Goal: Task Accomplishment & Management: Manage account settings

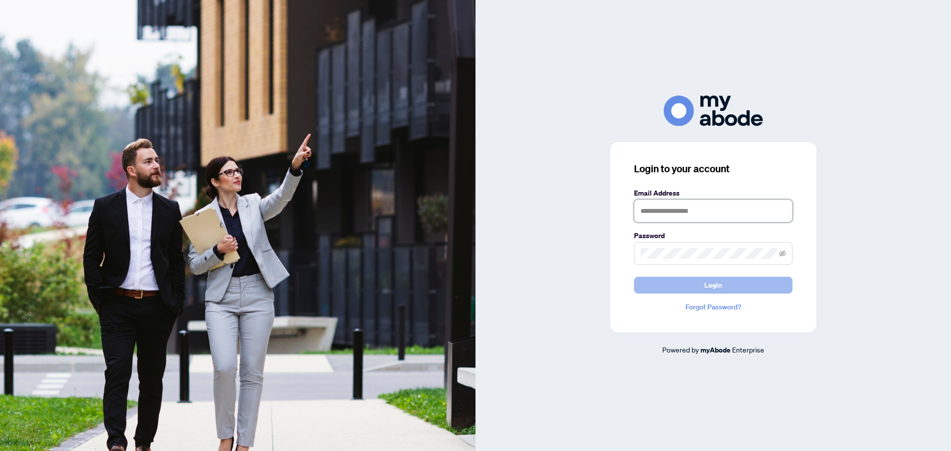
type input "**********"
click at [713, 284] on span "Login" at bounding box center [714, 285] width 18 height 16
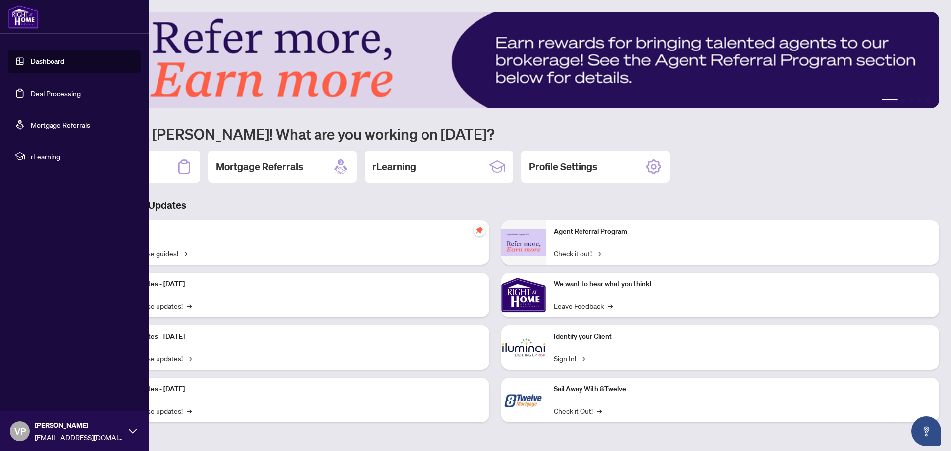
click at [69, 90] on link "Deal Processing" at bounding box center [56, 93] width 50 height 9
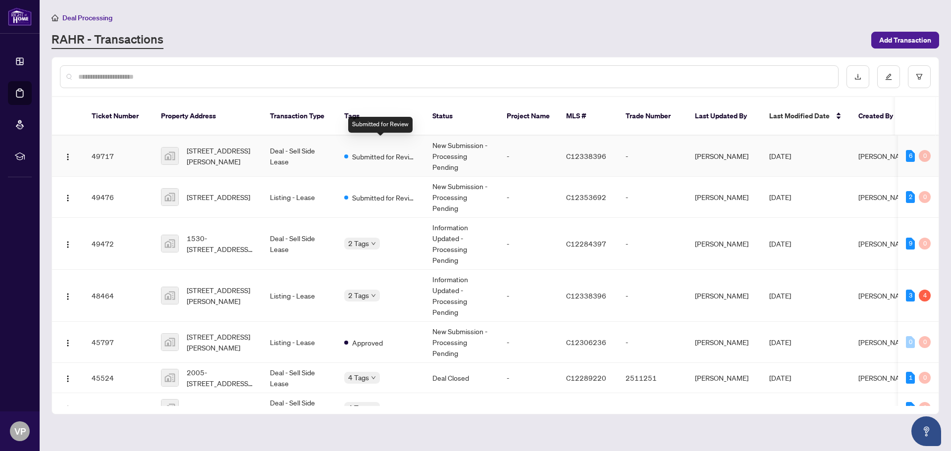
click at [374, 151] on span "Submitted for Review" at bounding box center [384, 156] width 64 height 11
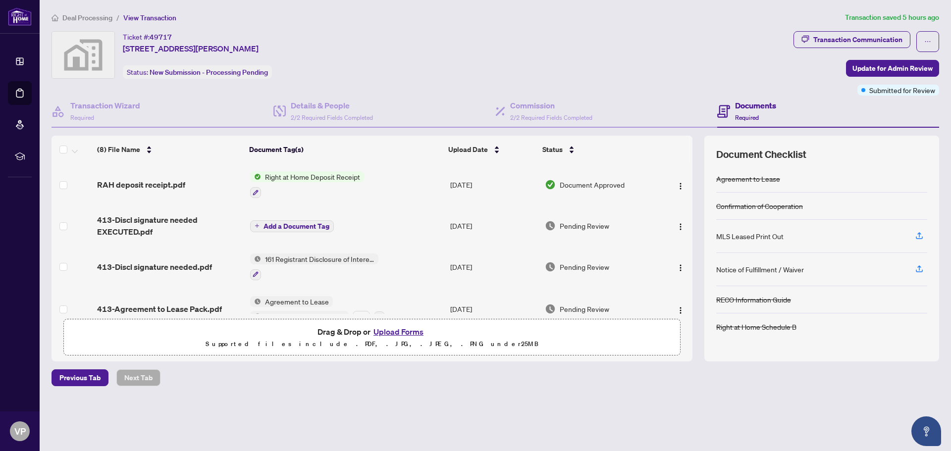
click at [312, 175] on span "Right at Home Deposit Receipt" at bounding box center [312, 176] width 103 height 11
click at [315, 174] on span "Right at Home Deposit Receipt" at bounding box center [312, 176] width 103 height 11
click at [159, 183] on span "RAH deposit receipt.pdf" at bounding box center [141, 185] width 88 height 12
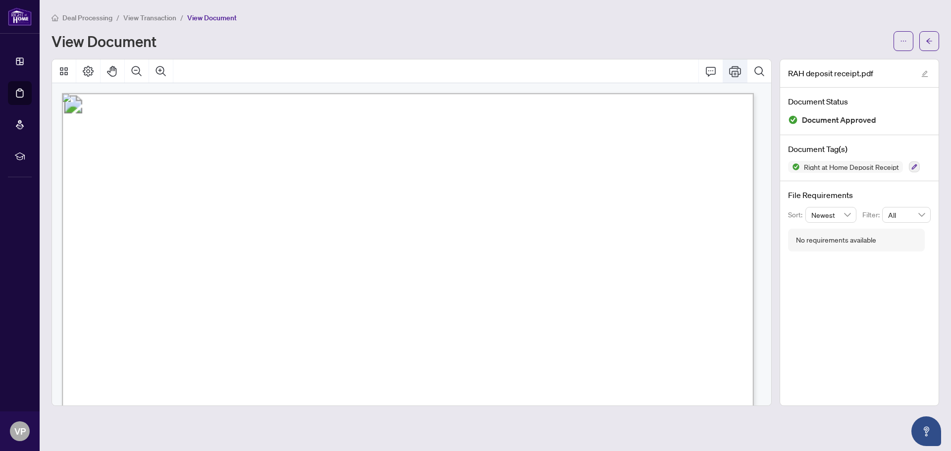
click at [737, 67] on icon "Print" at bounding box center [735, 71] width 12 height 11
click at [733, 66] on icon "Print" at bounding box center [735, 71] width 12 height 11
click at [155, 16] on span "View Transaction" at bounding box center [149, 17] width 53 height 9
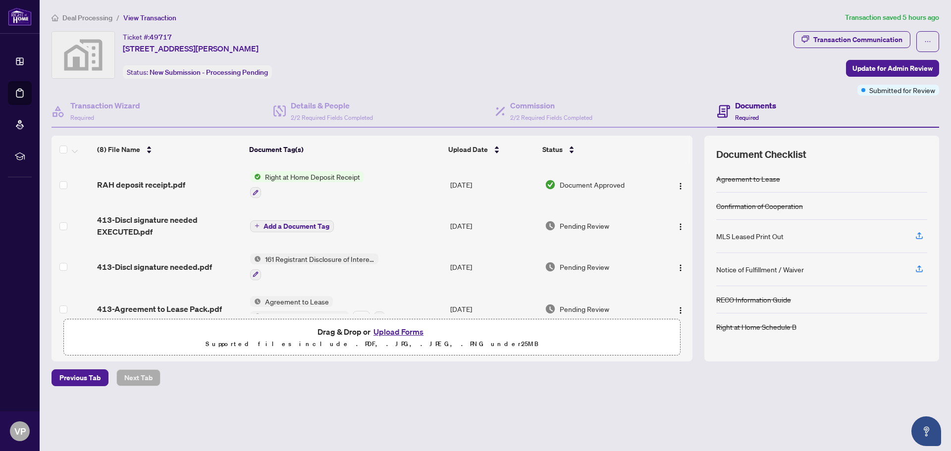
click at [288, 223] on span "Add a Document Tag" at bounding box center [297, 226] width 66 height 7
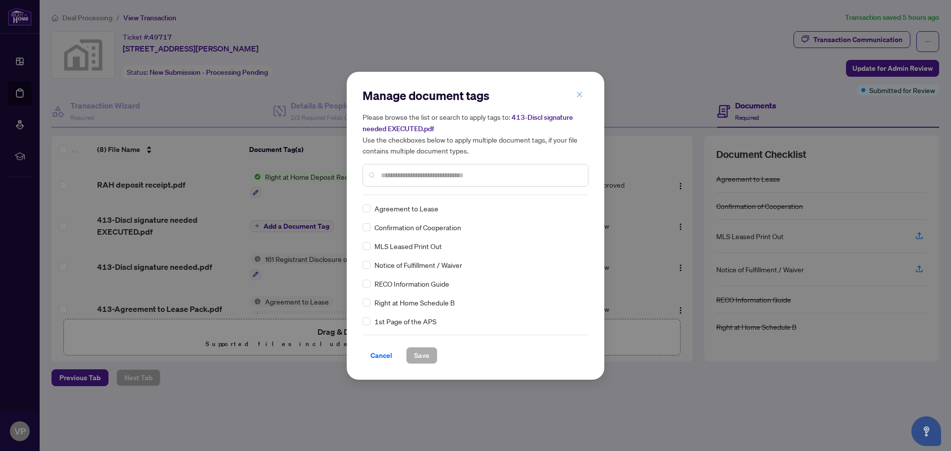
click at [579, 89] on span "button" at bounding box center [579, 95] width 7 height 16
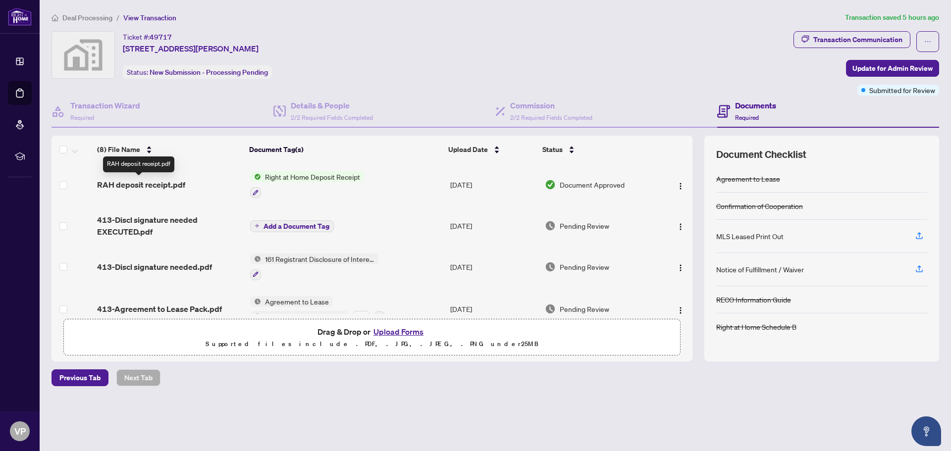
click at [106, 181] on span "RAH deposit receipt.pdf" at bounding box center [141, 185] width 88 height 12
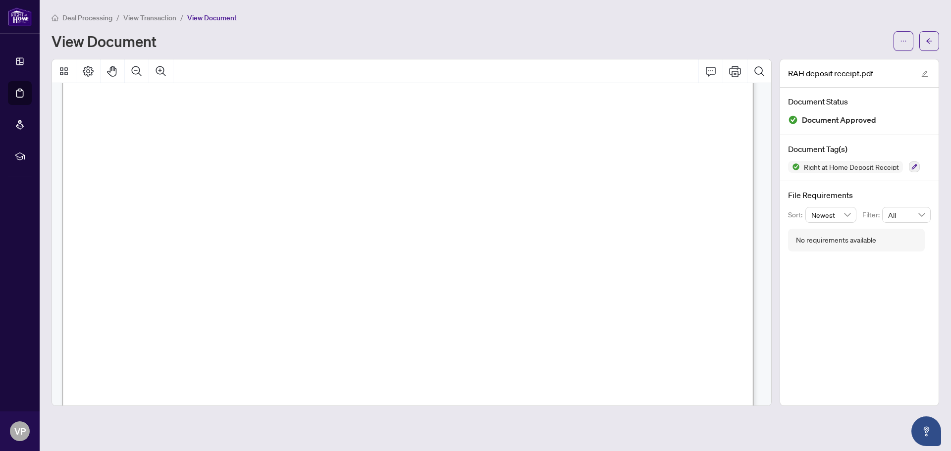
scroll to position [248, 0]
click at [152, 14] on span "View Transaction" at bounding box center [149, 17] width 53 height 9
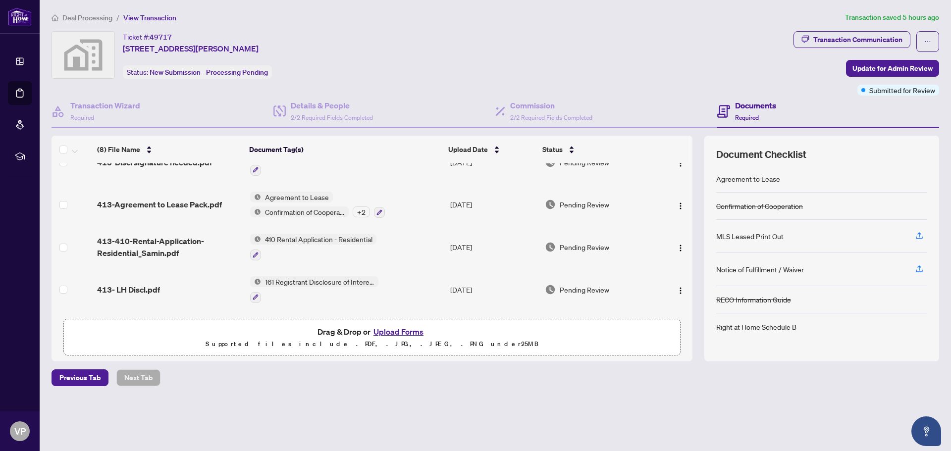
scroll to position [89, 0]
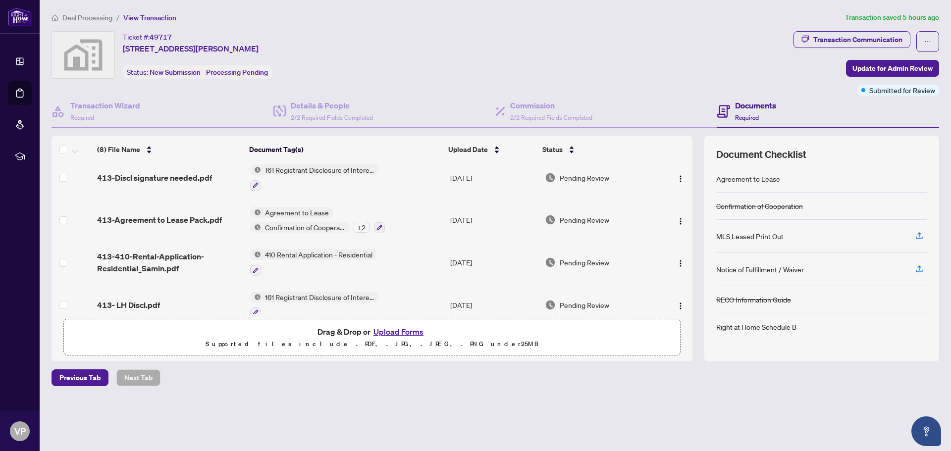
click at [293, 294] on span "161 Registrant Disclosure of Interest - Disposition ofProperty" at bounding box center [319, 297] width 117 height 11
click at [301, 352] on span "161 Registrant Disclosure of Interest - Disposition ofProperty" at bounding box center [319, 351] width 148 height 22
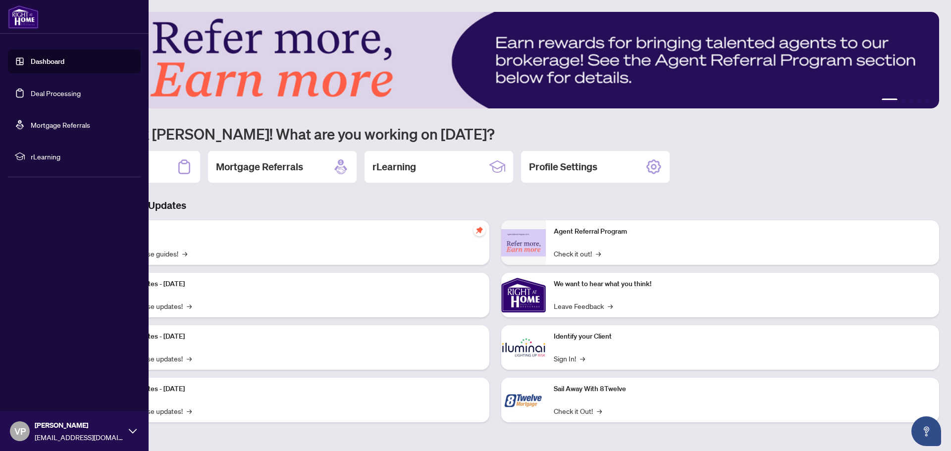
click at [54, 90] on link "Deal Processing" at bounding box center [56, 93] width 50 height 9
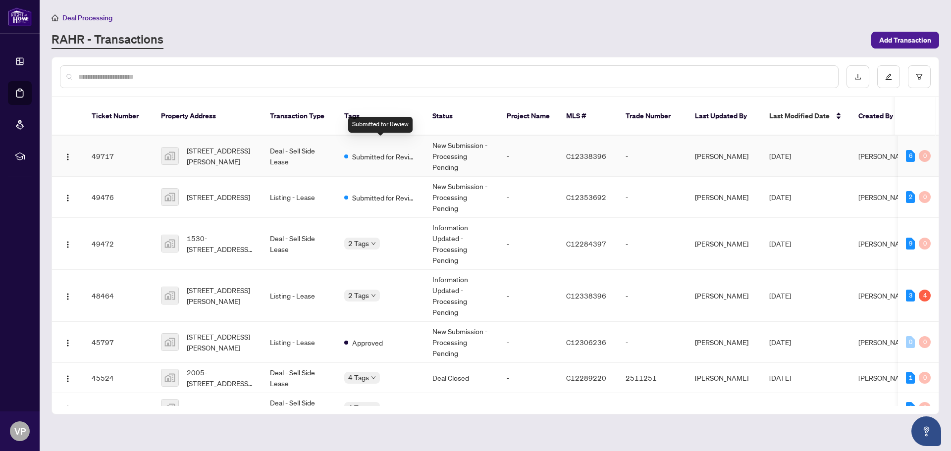
click at [370, 151] on span "Submitted for Review" at bounding box center [384, 156] width 64 height 11
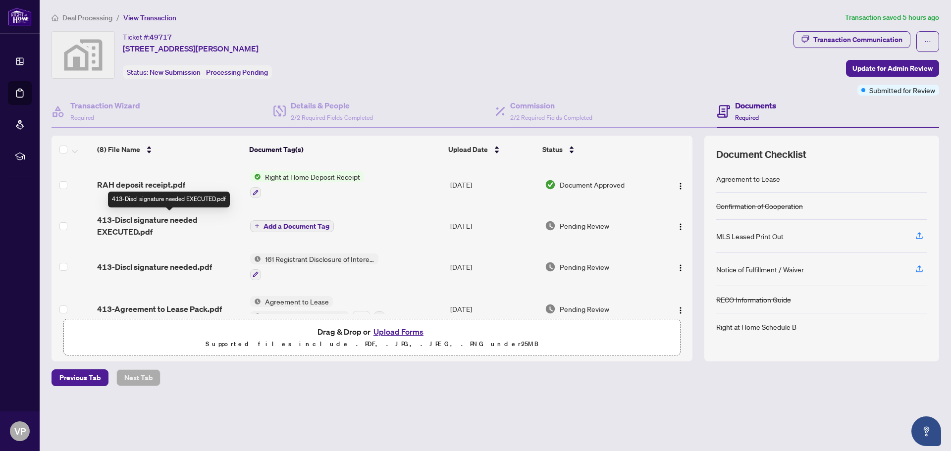
click at [136, 217] on span "413-Discl signature needed EXECUTED.pdf" at bounding box center [169, 226] width 145 height 24
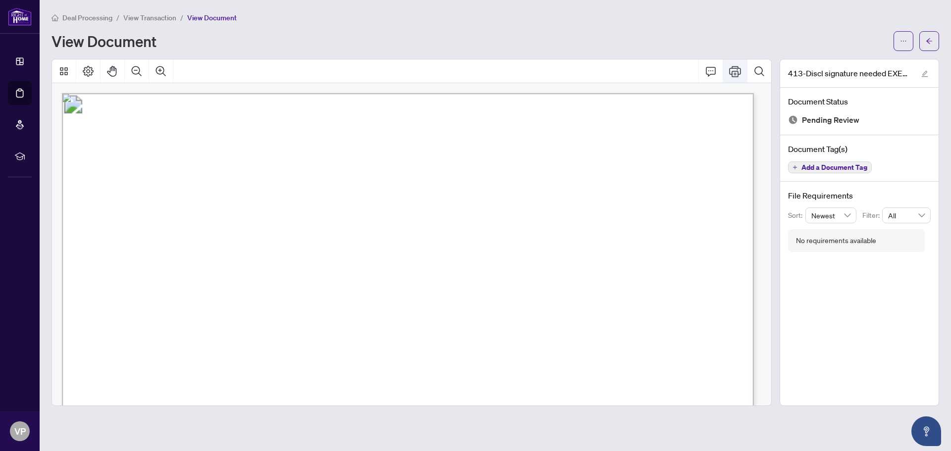
click at [731, 68] on icon "Print" at bounding box center [735, 71] width 12 height 11
click at [730, 69] on icon "Print" at bounding box center [735, 71] width 12 height 12
click at [151, 17] on span "View Transaction" at bounding box center [149, 17] width 53 height 9
